Goal: Check status: Check status

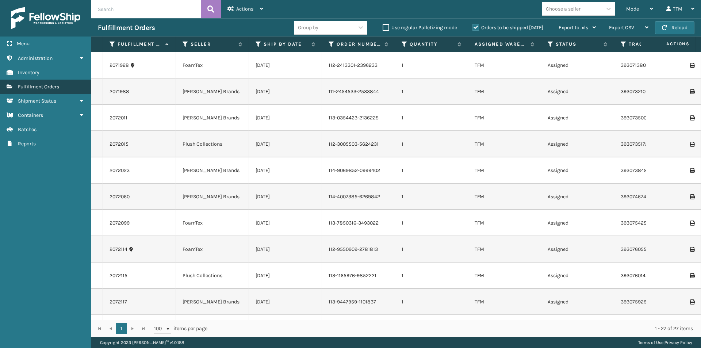
click at [44, 87] on span "Fulfillment Orders" at bounding box center [38, 87] width 41 height 6
click at [32, 89] on span "Fulfillment Orders" at bounding box center [38, 87] width 41 height 6
click at [114, 9] on input "text" at bounding box center [146, 9] width 110 height 18
type input "11999"
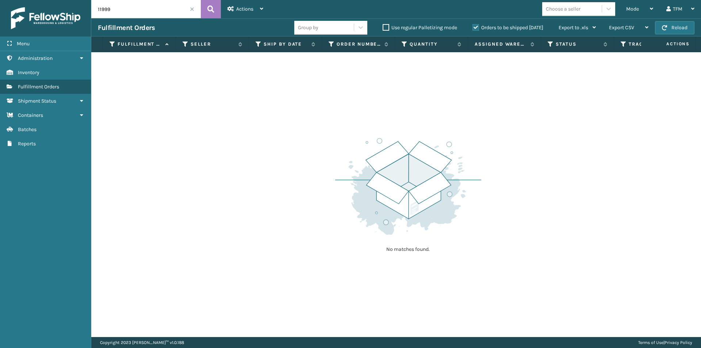
click at [478, 26] on label "Orders to be shipped [DATE]" at bounding box center [508, 27] width 71 height 6
click at [473, 26] on input "Orders to be shipped [DATE]" at bounding box center [473, 25] width 0 height 5
click at [210, 9] on icon at bounding box center [210, 9] width 7 height 11
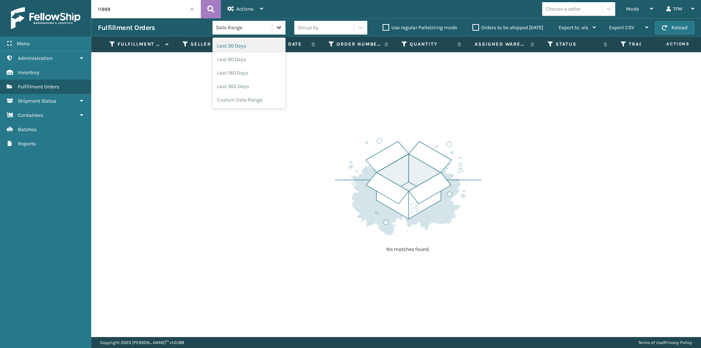
click at [279, 27] on icon at bounding box center [279, 27] width 4 height 3
click at [246, 89] on div "Last 365 Days" at bounding box center [249, 87] width 73 height 14
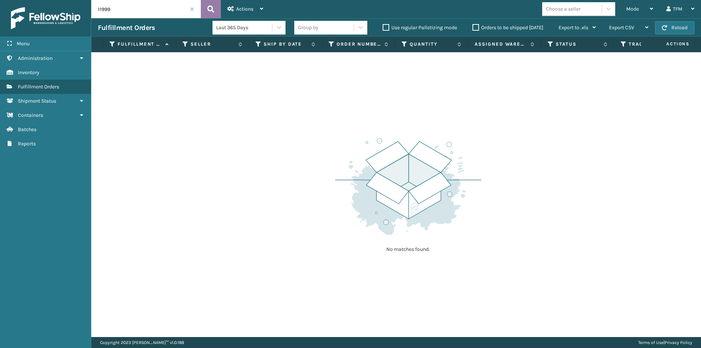
click at [210, 9] on icon at bounding box center [210, 9] width 7 height 11
click at [79, 101] on icon at bounding box center [82, 100] width 6 height 5
click at [58, 116] on span "Fulfillment Shipments" at bounding box center [43, 115] width 51 height 6
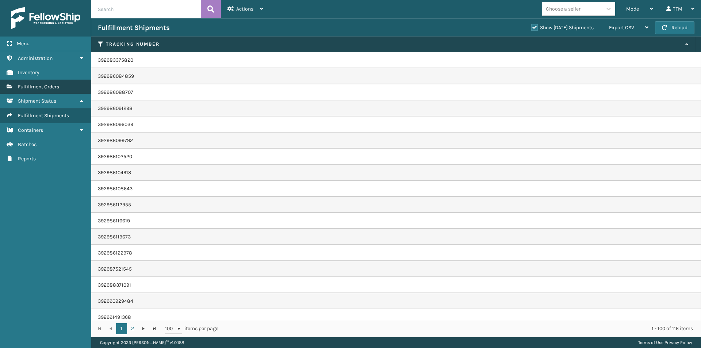
click at [34, 85] on span "Fulfillment Orders" at bounding box center [38, 87] width 41 height 6
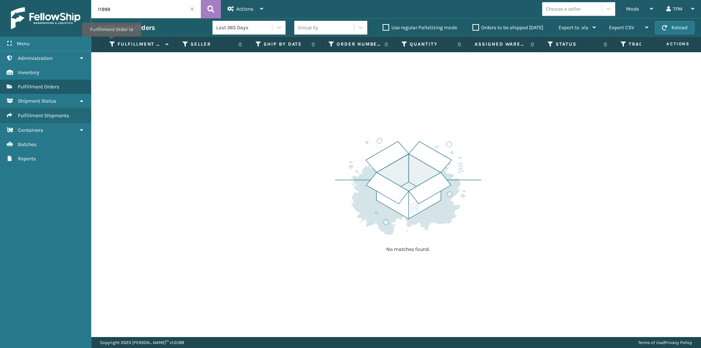
click at [111, 42] on icon at bounding box center [113, 44] width 6 height 7
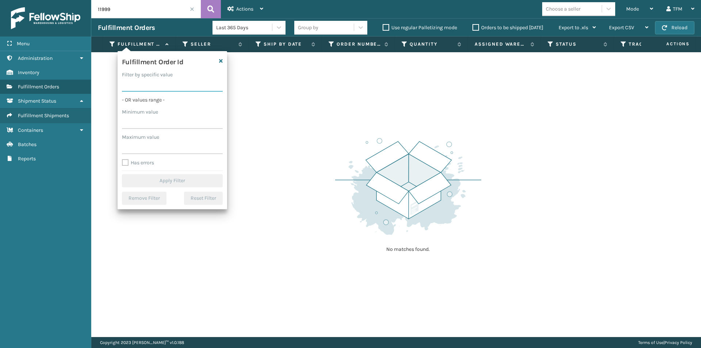
click at [138, 86] on input "Filter by specific value" at bounding box center [172, 85] width 101 height 13
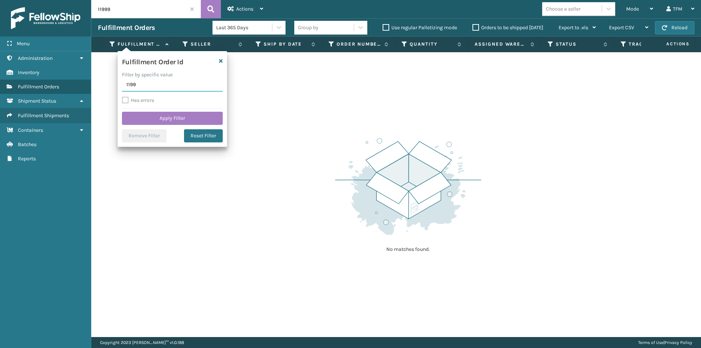
type input "11999"
click button "Apply Filter" at bounding box center [172, 118] width 101 height 13
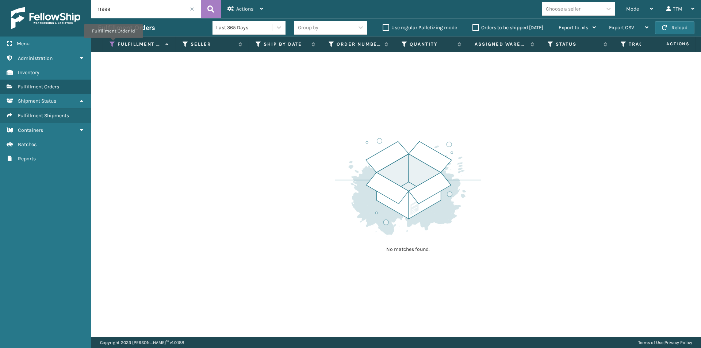
click at [113, 43] on icon at bounding box center [113, 44] width 6 height 7
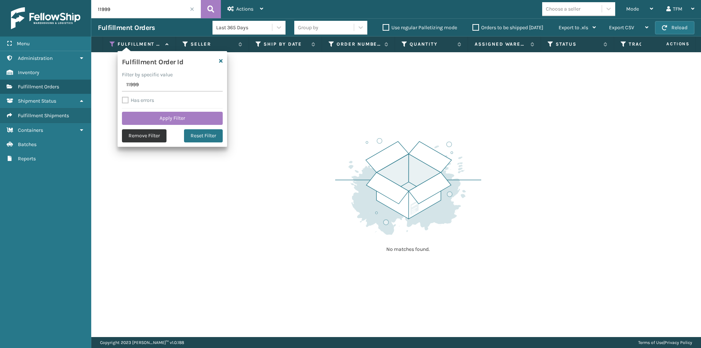
click at [147, 134] on button "Remove Filter" at bounding box center [144, 135] width 45 height 13
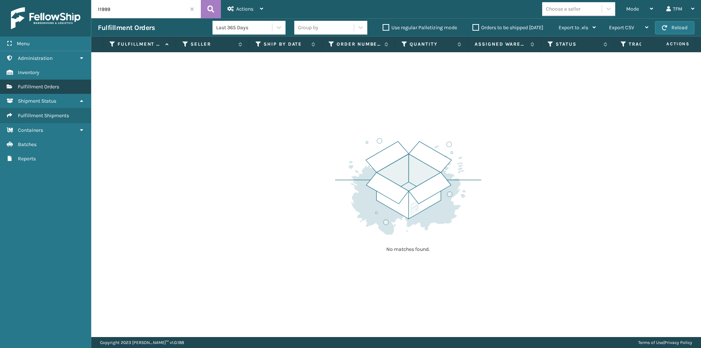
click at [39, 87] on span "Fulfillment Orders" at bounding box center [38, 87] width 41 height 6
click at [167, 44] on icon at bounding box center [166, 44] width 6 height 5
click at [160, 43] on label "Fulfillment Order Id" at bounding box center [140, 44] width 44 height 7
click at [191, 8] on span at bounding box center [192, 9] width 4 height 4
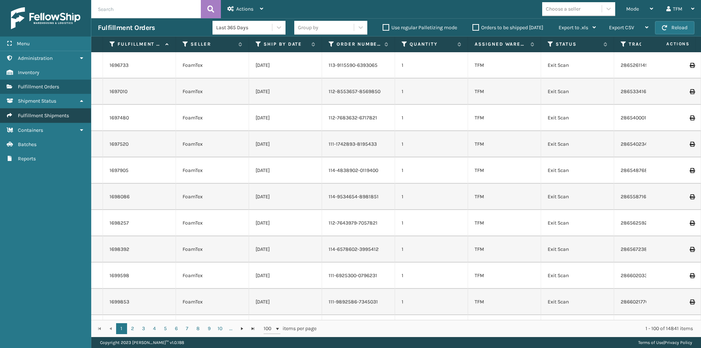
click at [44, 115] on span "Fulfillment Shipments" at bounding box center [43, 115] width 51 height 6
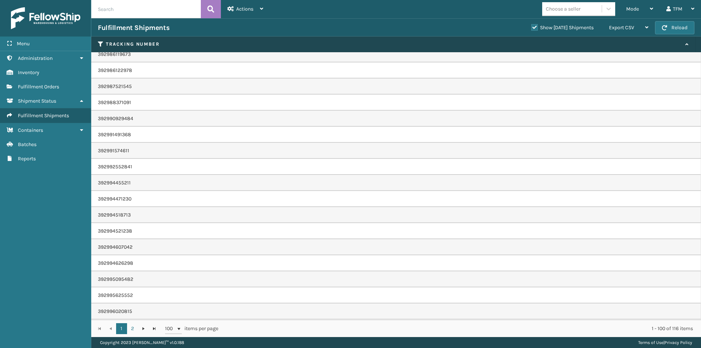
scroll to position [37, 0]
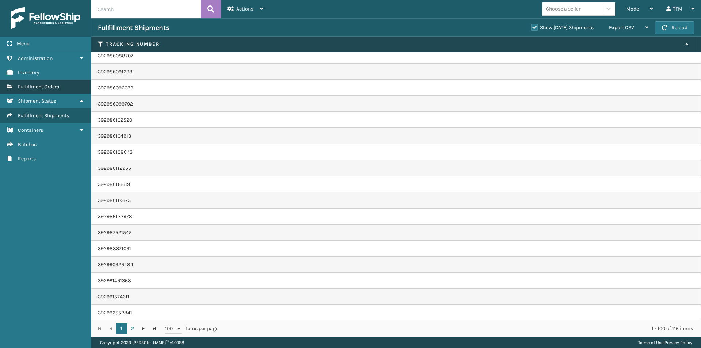
click at [41, 87] on span "Fulfillment Orders" at bounding box center [38, 87] width 41 height 6
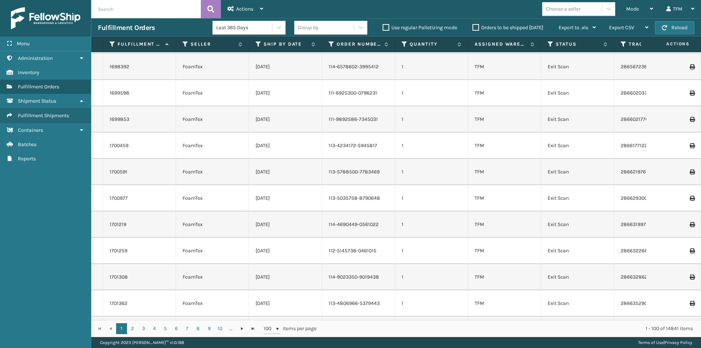
scroll to position [73, 0]
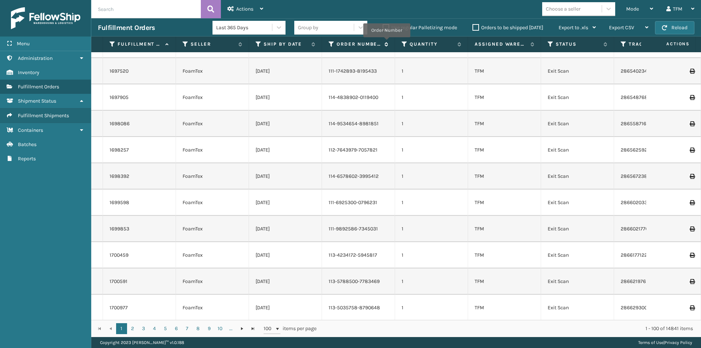
click at [387, 42] on icon at bounding box center [385, 44] width 6 height 4
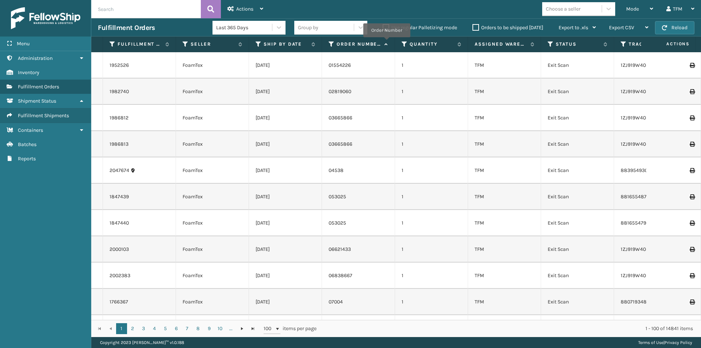
click at [387, 42] on icon at bounding box center [385, 44] width 6 height 5
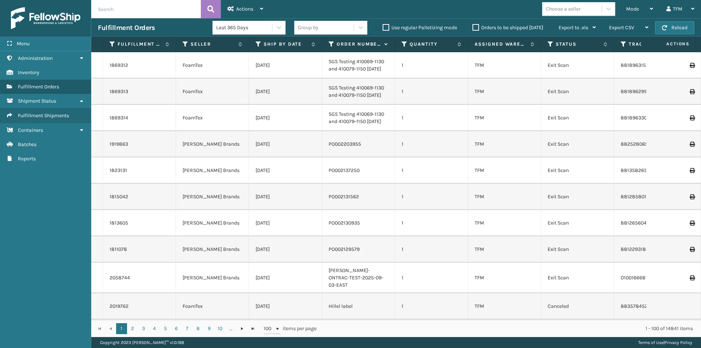
click at [476, 27] on label "Orders to be shipped [DATE]" at bounding box center [508, 27] width 71 height 6
click at [473, 27] on input "Orders to be shipped [DATE]" at bounding box center [473, 25] width 0 height 5
